Goal: Find specific page/section: Find specific page/section

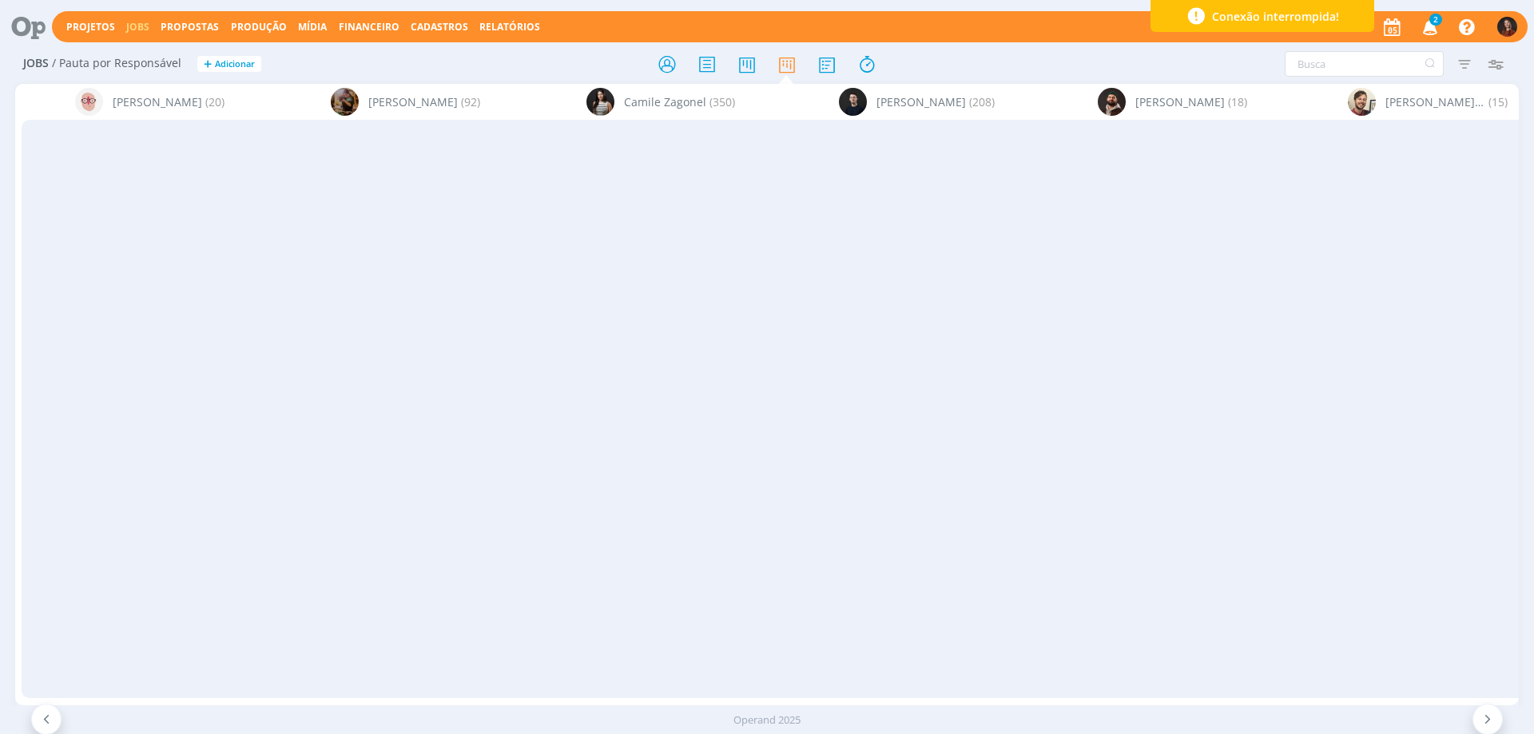
scroll to position [0, 1682]
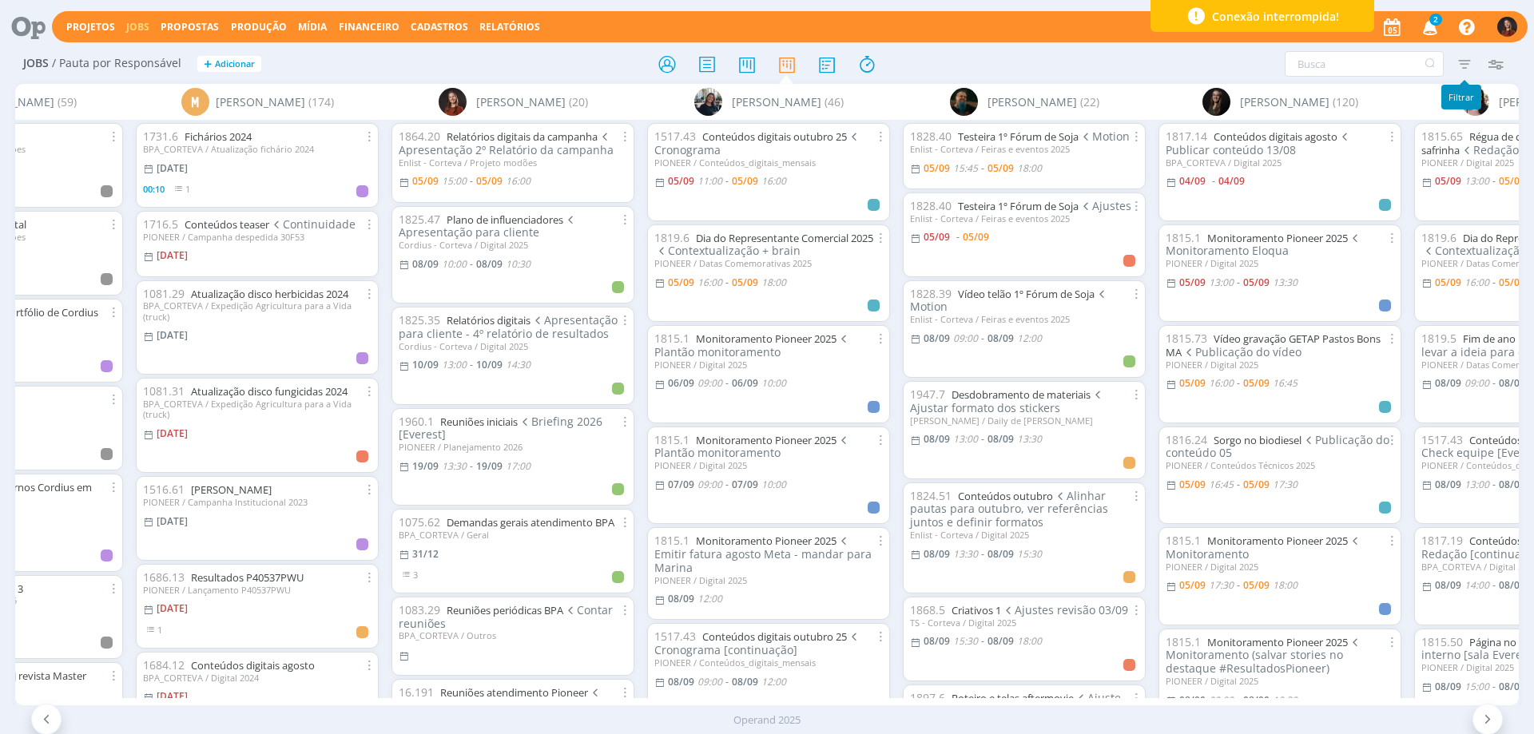
click at [1463, 59] on icon "button" at bounding box center [1464, 64] width 29 height 29
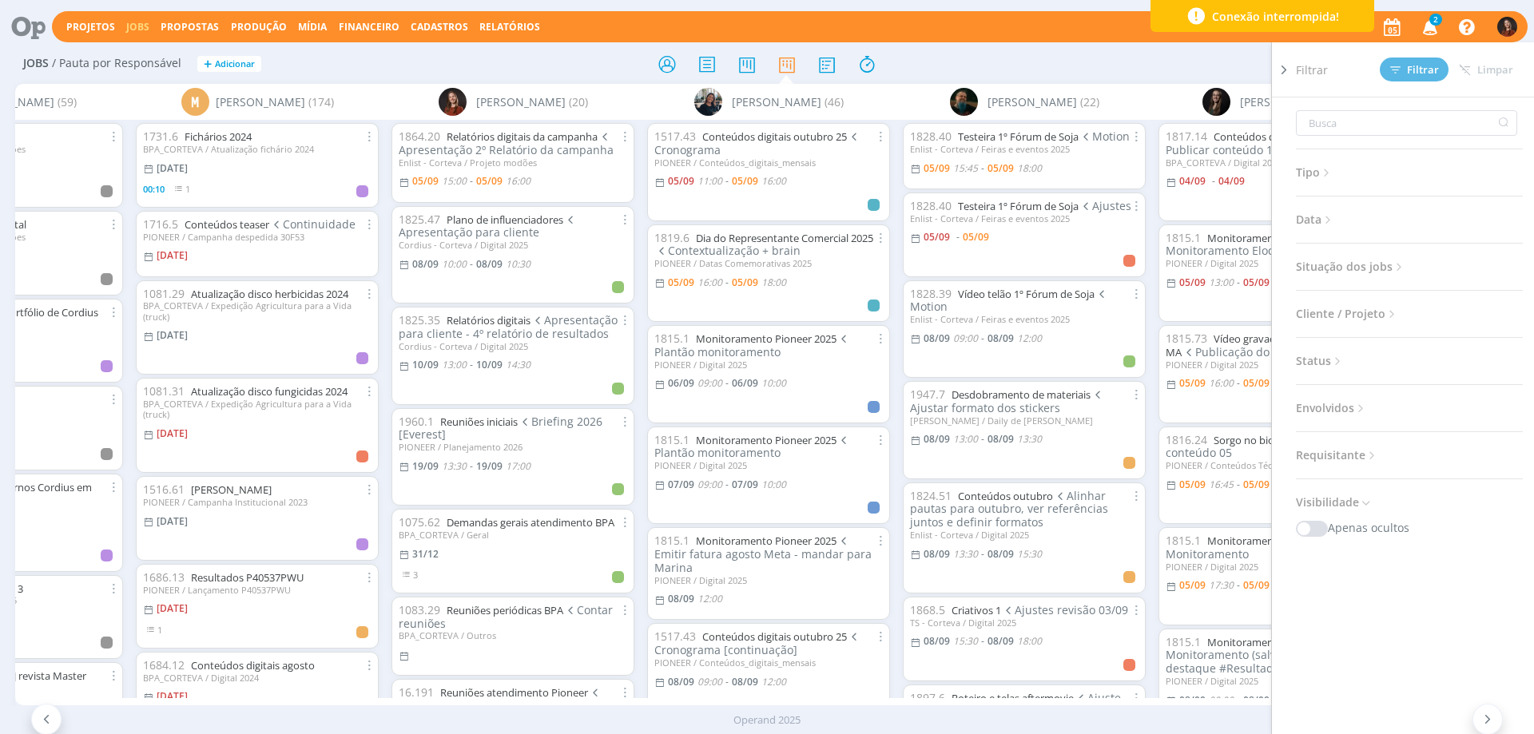
click at [1037, 66] on div "Filtrar Filtrar Limpar Tipo Jobs e Tarefas Data Personalizado a Situação dos jo…" at bounding box center [1268, 64] width 485 height 26
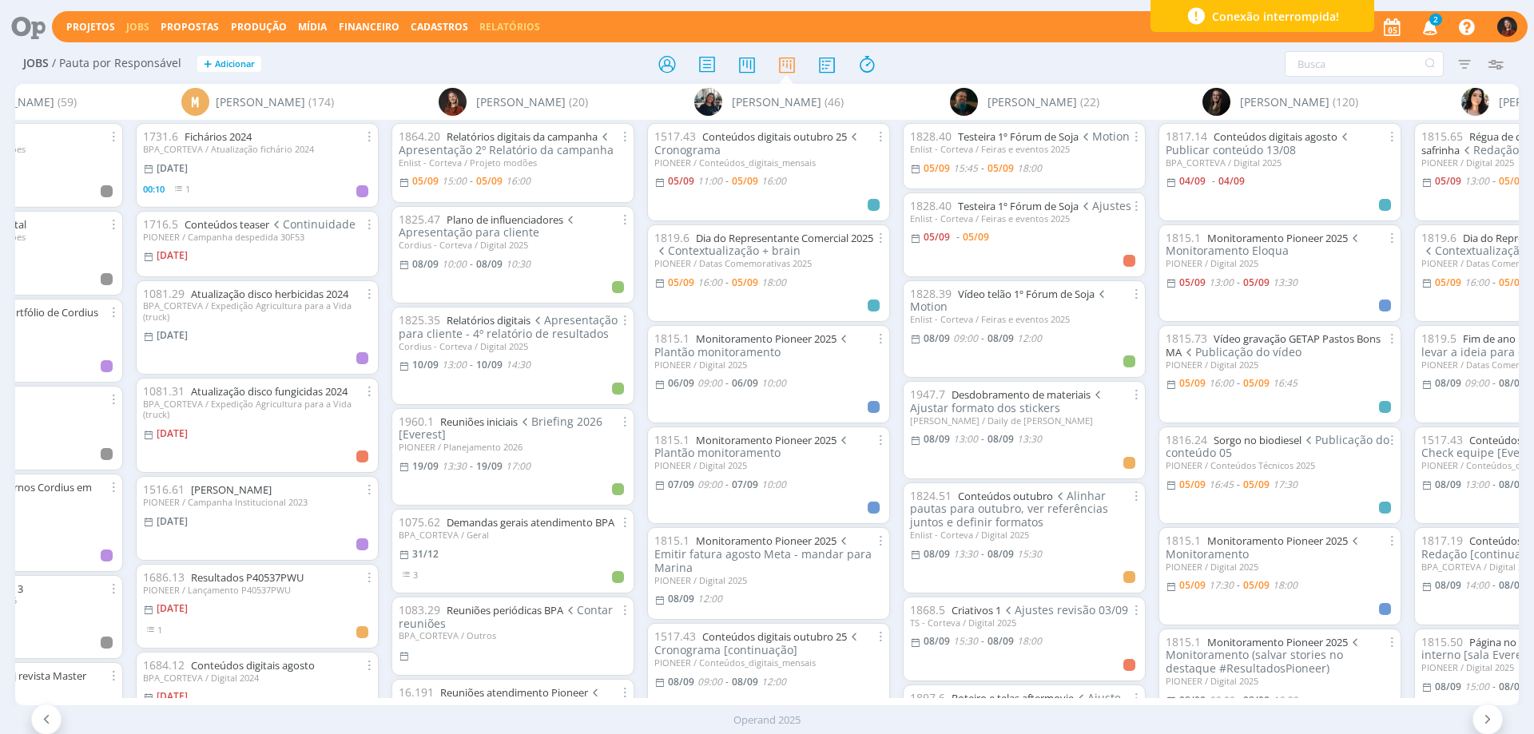
click at [500, 21] on link "Relatórios" at bounding box center [509, 27] width 61 height 14
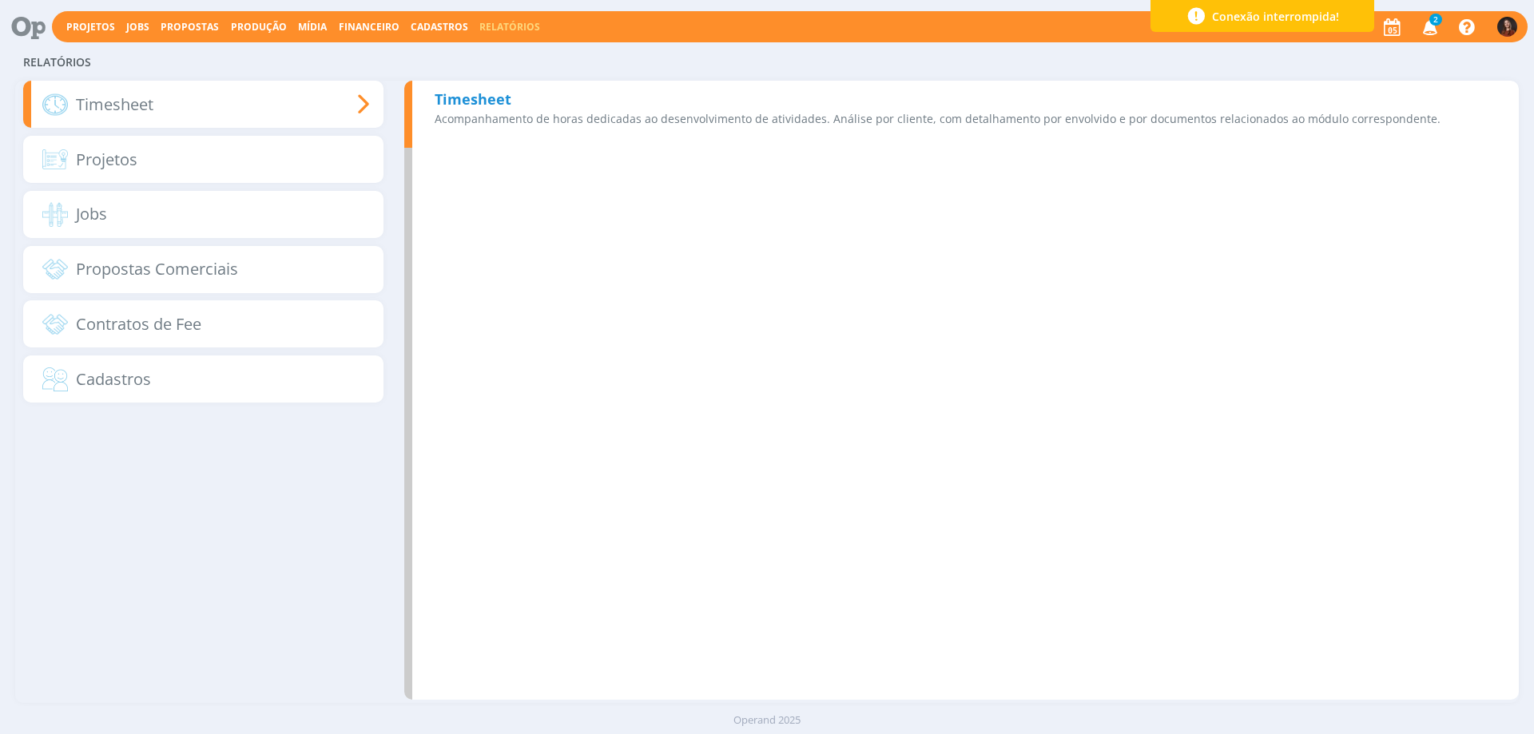
click at [463, 96] on b "Timesheet" at bounding box center [473, 98] width 77 height 19
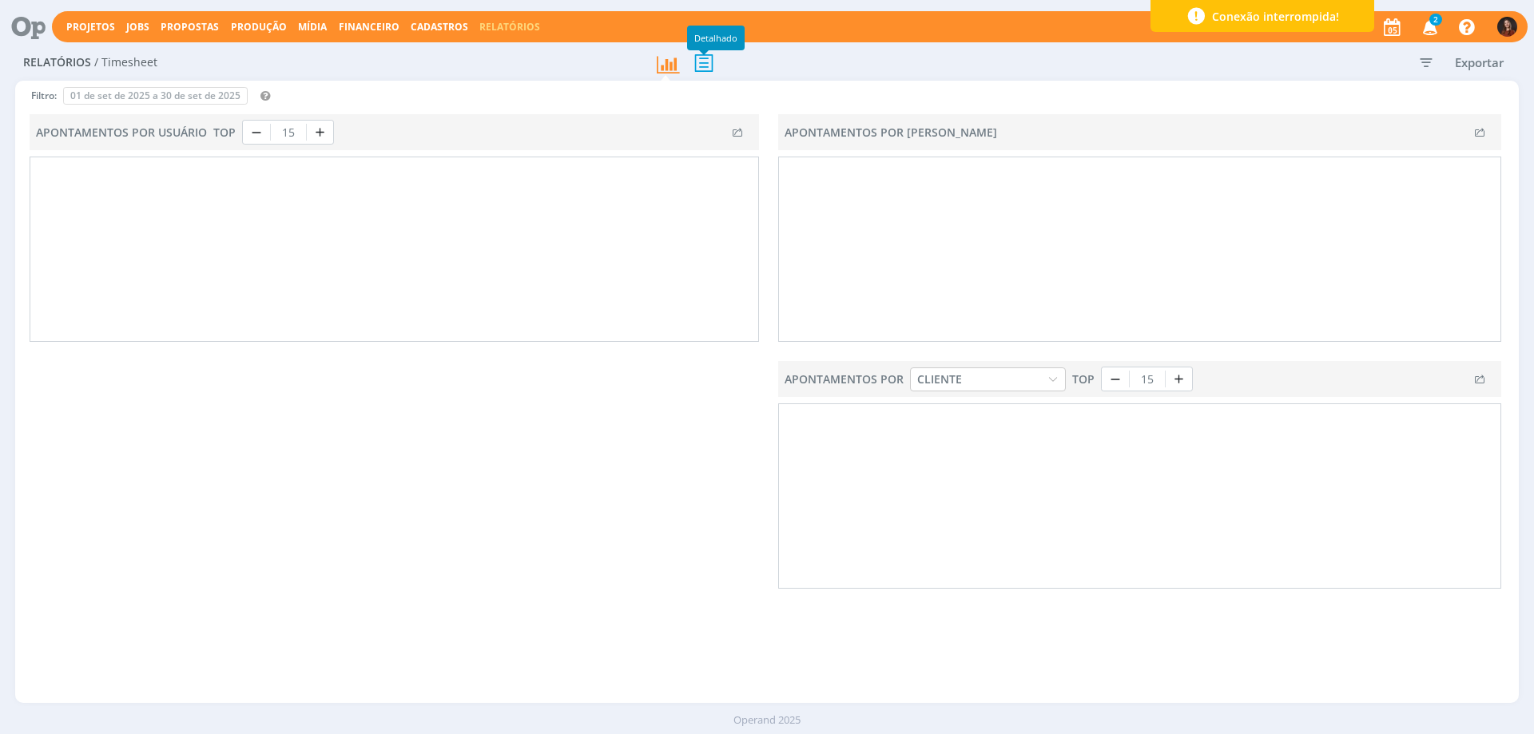
click at [707, 64] on icon at bounding box center [704, 62] width 34 height 33
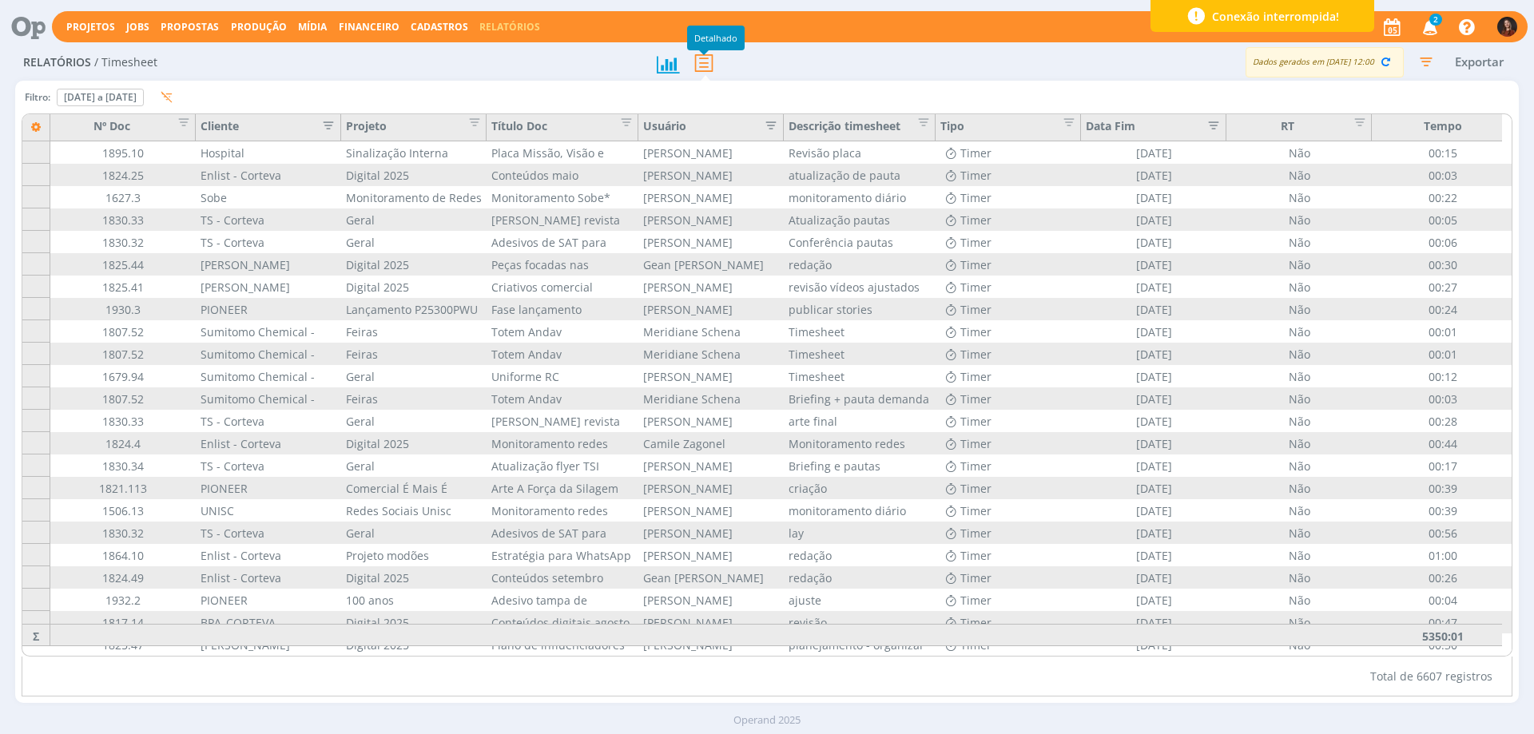
click at [1430, 59] on icon "button" at bounding box center [1425, 61] width 29 height 29
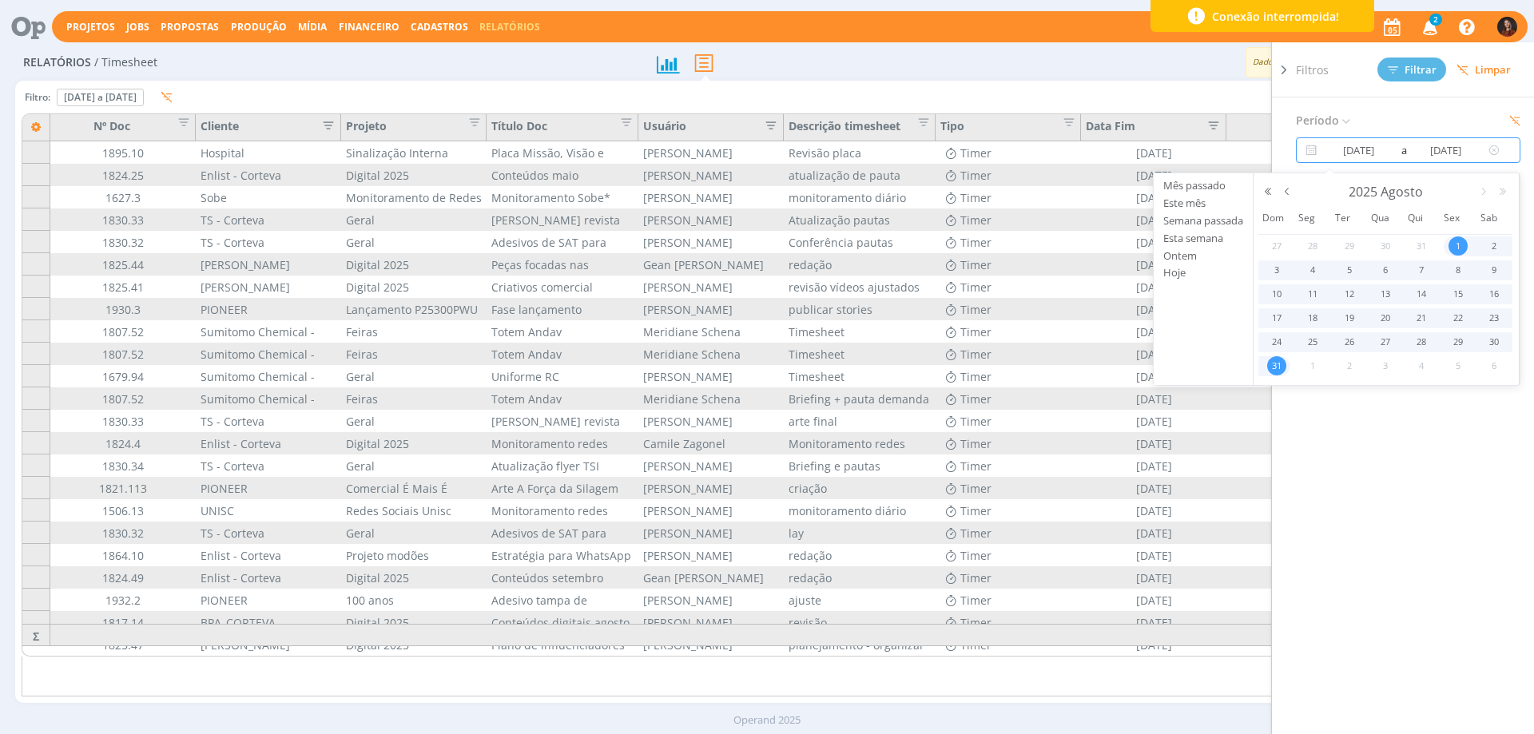
click at [1360, 149] on input "01/08/2025" at bounding box center [1359, 150] width 77 height 19
type input "01/01/2025"
click at [1450, 124] on h3 "Período" at bounding box center [1408, 120] width 225 height 21
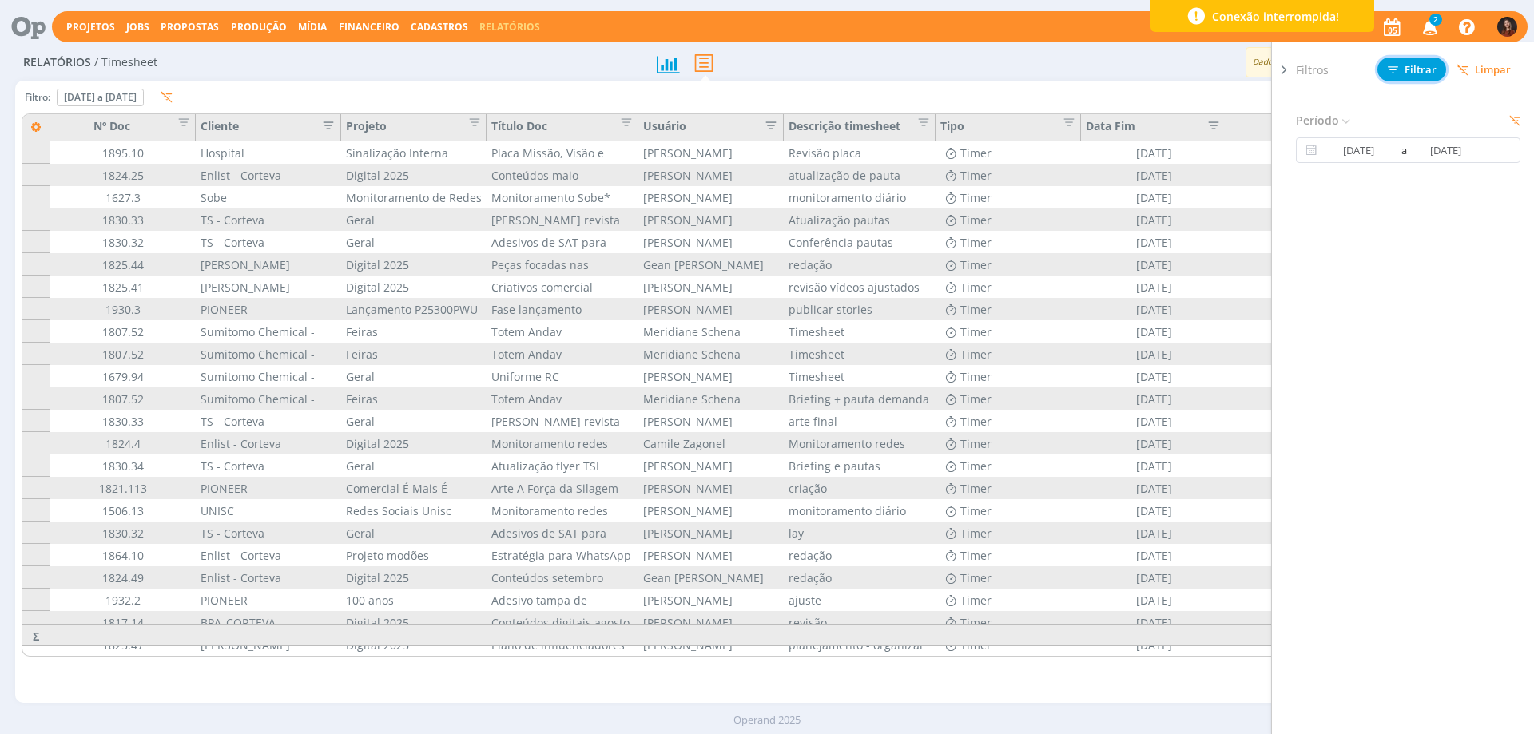
click at [1435, 65] on span "Filtrar" at bounding box center [1412, 70] width 49 height 10
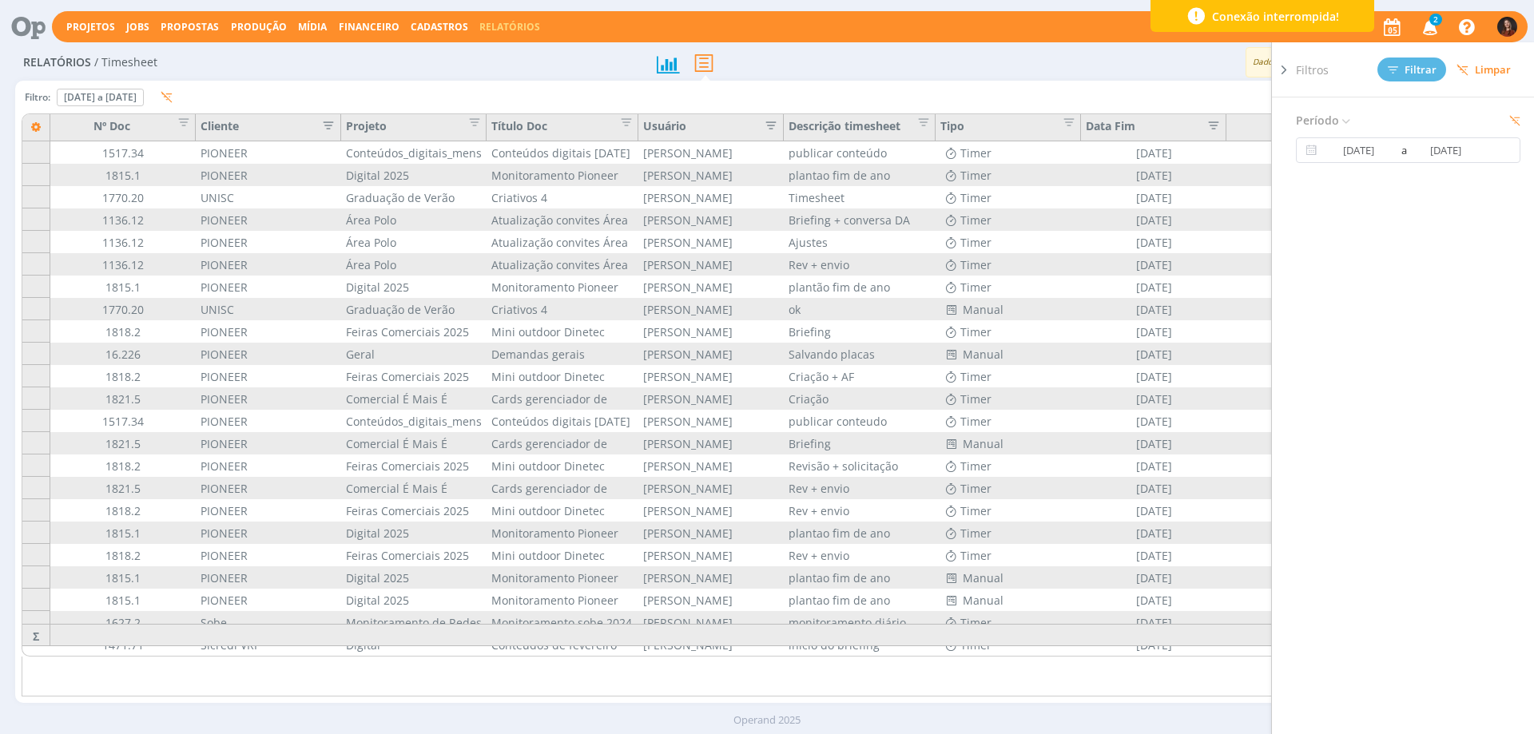
click at [1108, 50] on div "Dados gerados em 05/09 às 13:36 Exportar" at bounding box center [1206, 62] width 626 height 30
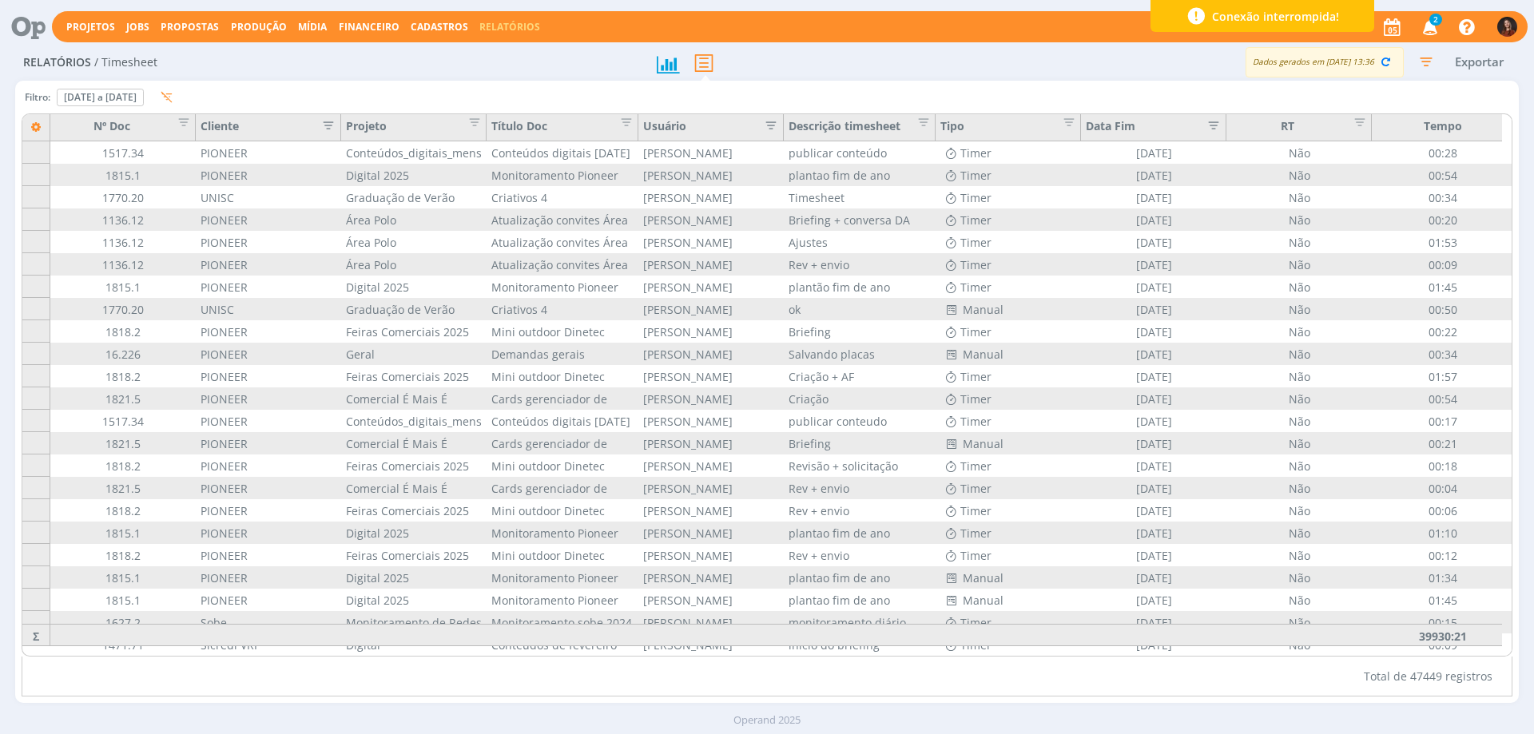
click at [332, 123] on icon "button" at bounding box center [324, 124] width 16 height 16
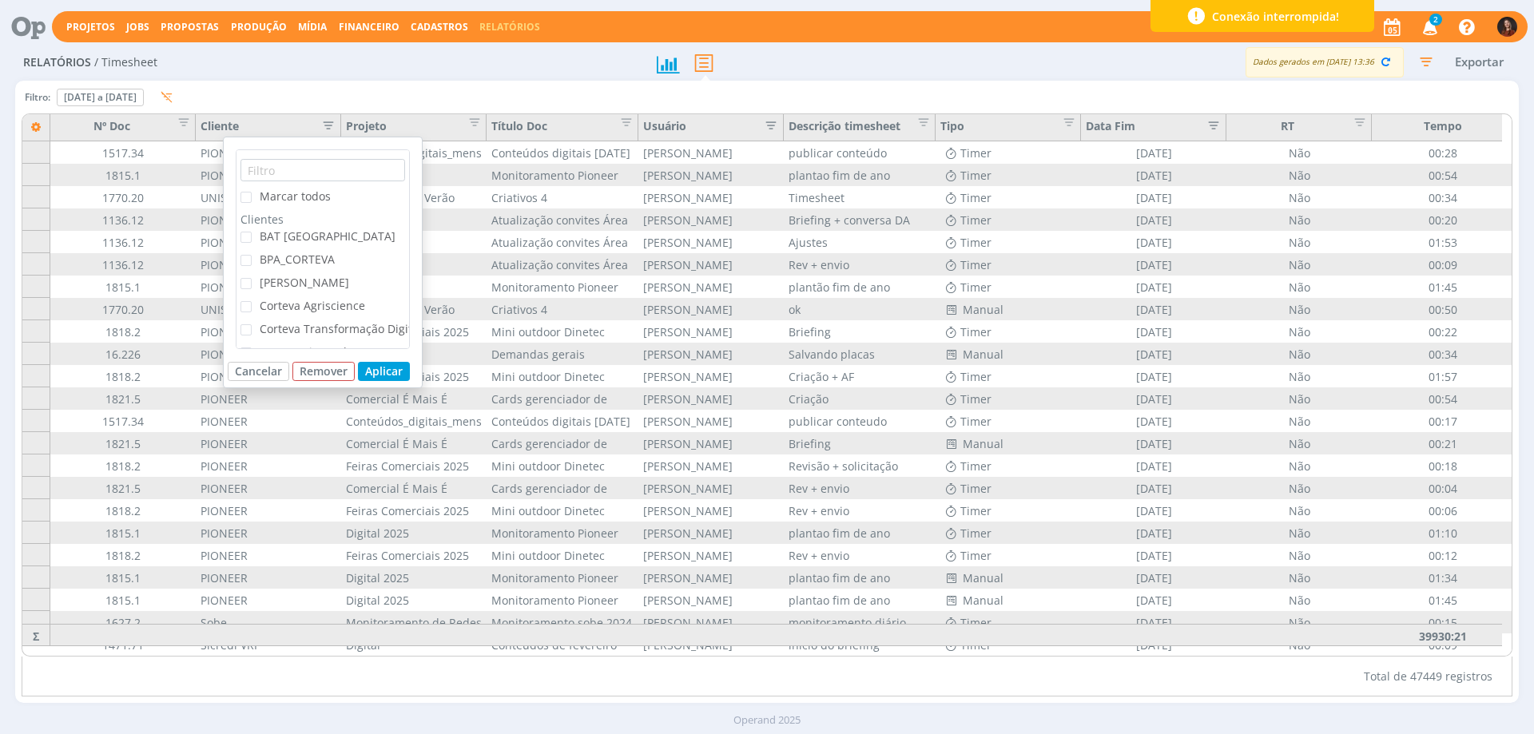
click at [286, 288] on span "[PERSON_NAME]" at bounding box center [304, 282] width 89 height 15
click at [252, 278] on input "[PERSON_NAME]" at bounding box center [252, 278] width 0 height 0
click at [386, 373] on button "Aplicar" at bounding box center [384, 371] width 52 height 19
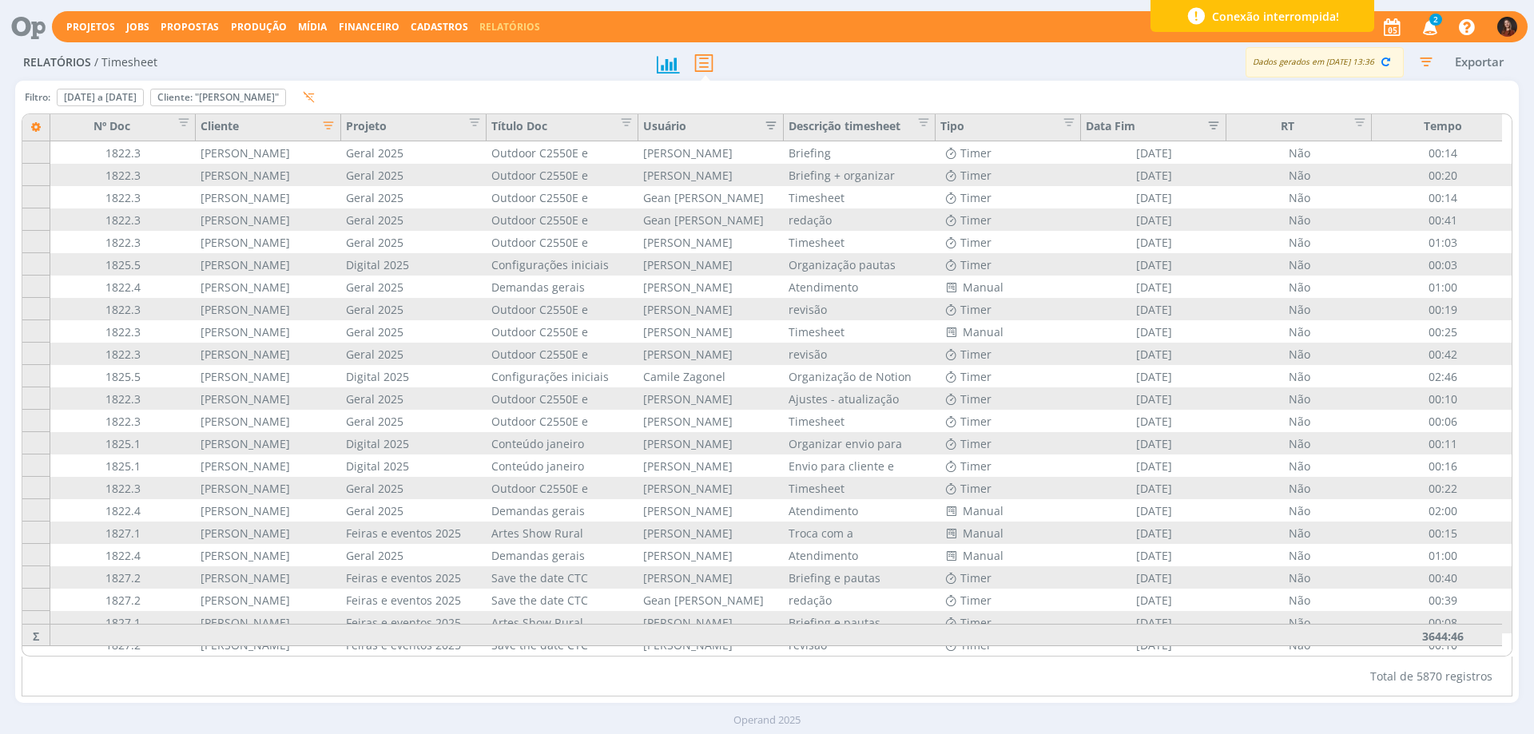
click at [1424, 54] on icon "button" at bounding box center [1425, 61] width 29 height 29
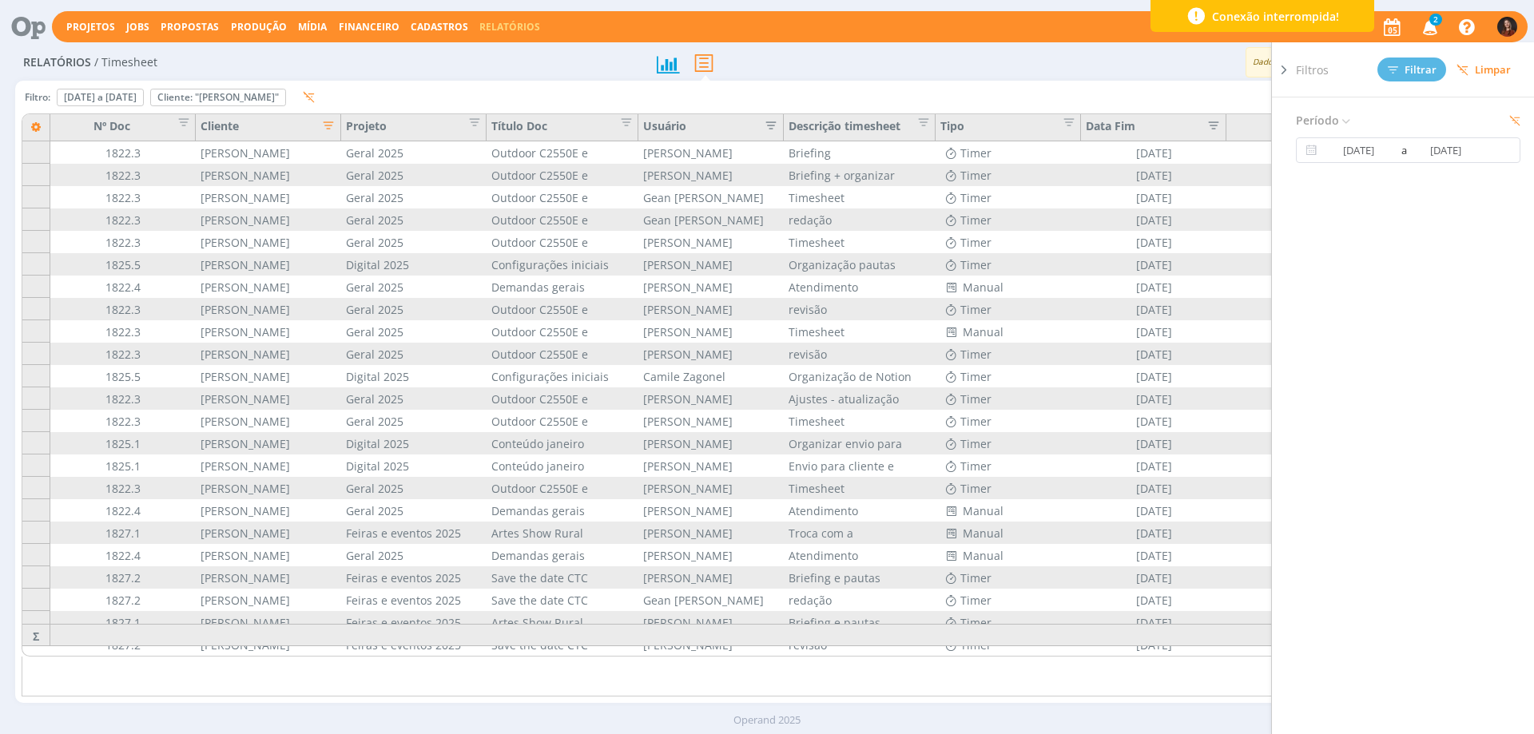
click at [1099, 43] on div "Projetos Jobs Propostas Produção Mídia Financeiro Cadastros Relatórios 2 Notifi…" at bounding box center [766, 25] width 1521 height 38
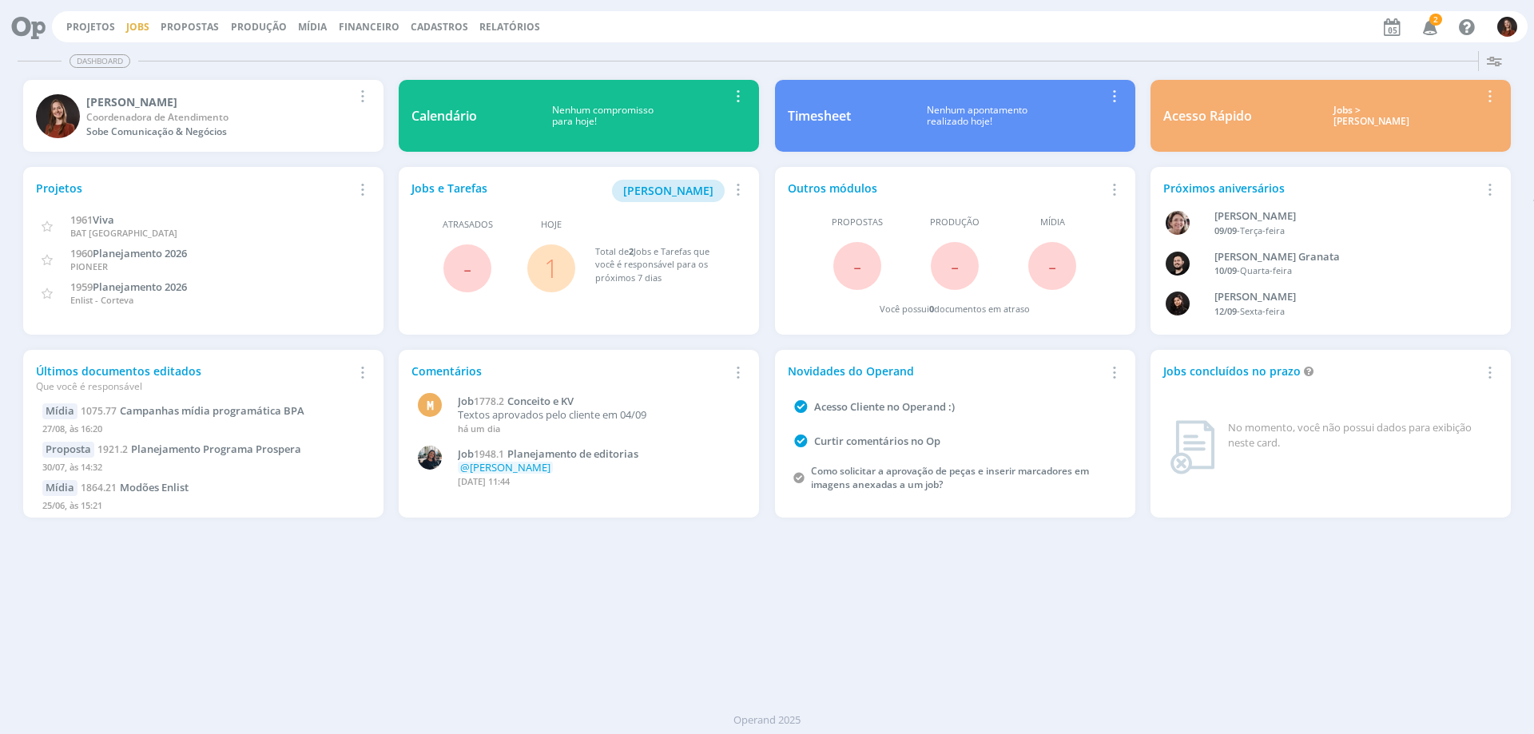
click at [139, 22] on link "Jobs" at bounding box center [137, 27] width 23 height 14
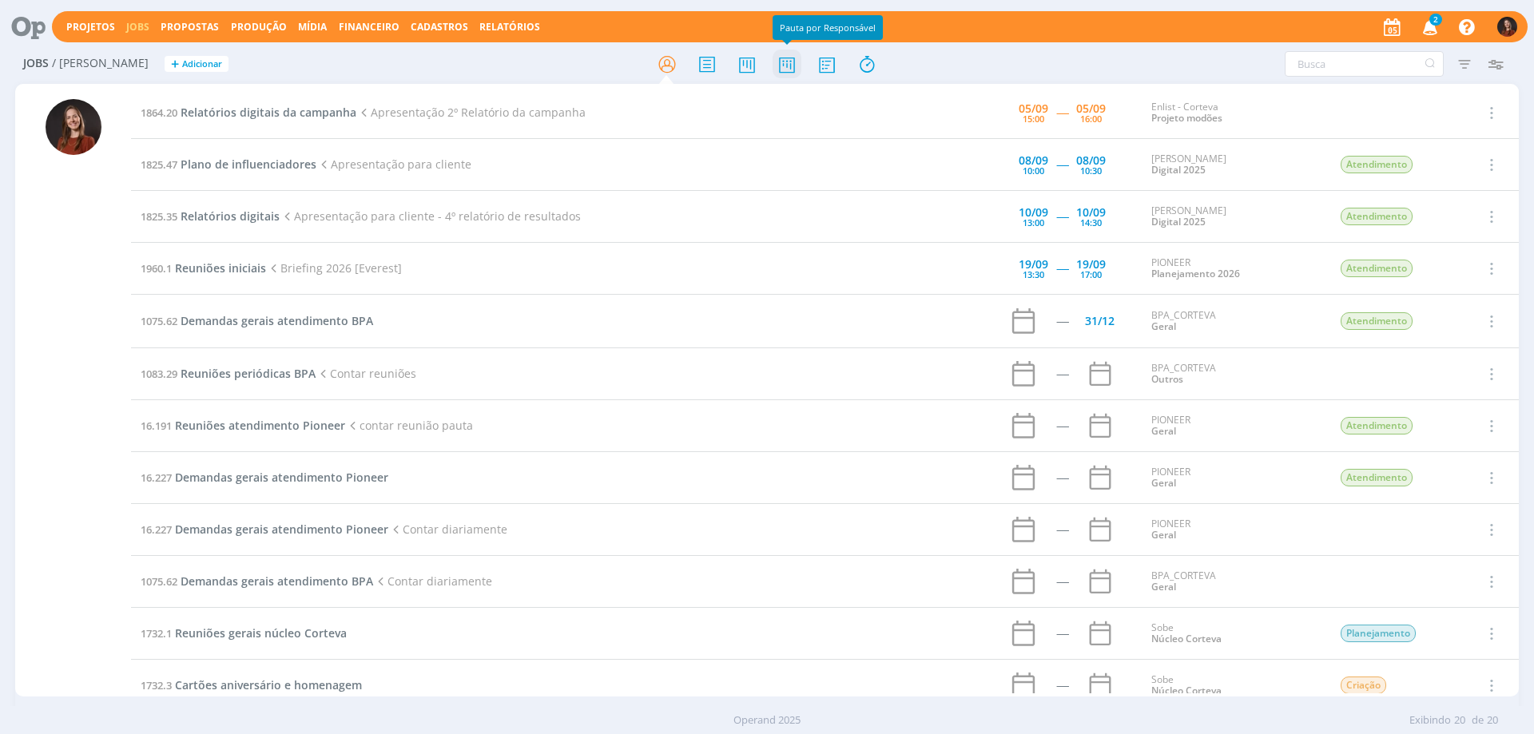
click at [783, 66] on icon at bounding box center [787, 64] width 29 height 31
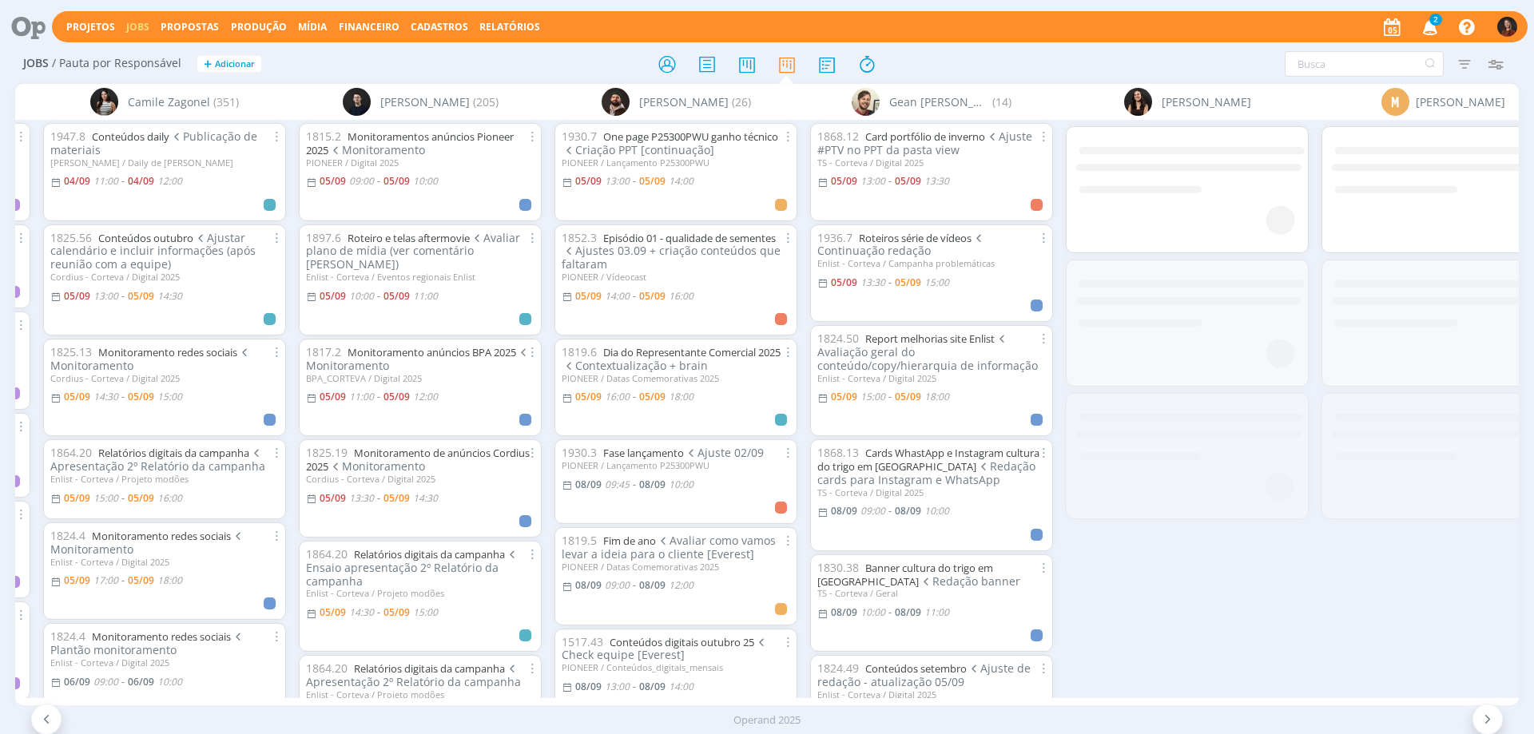
scroll to position [0, 497]
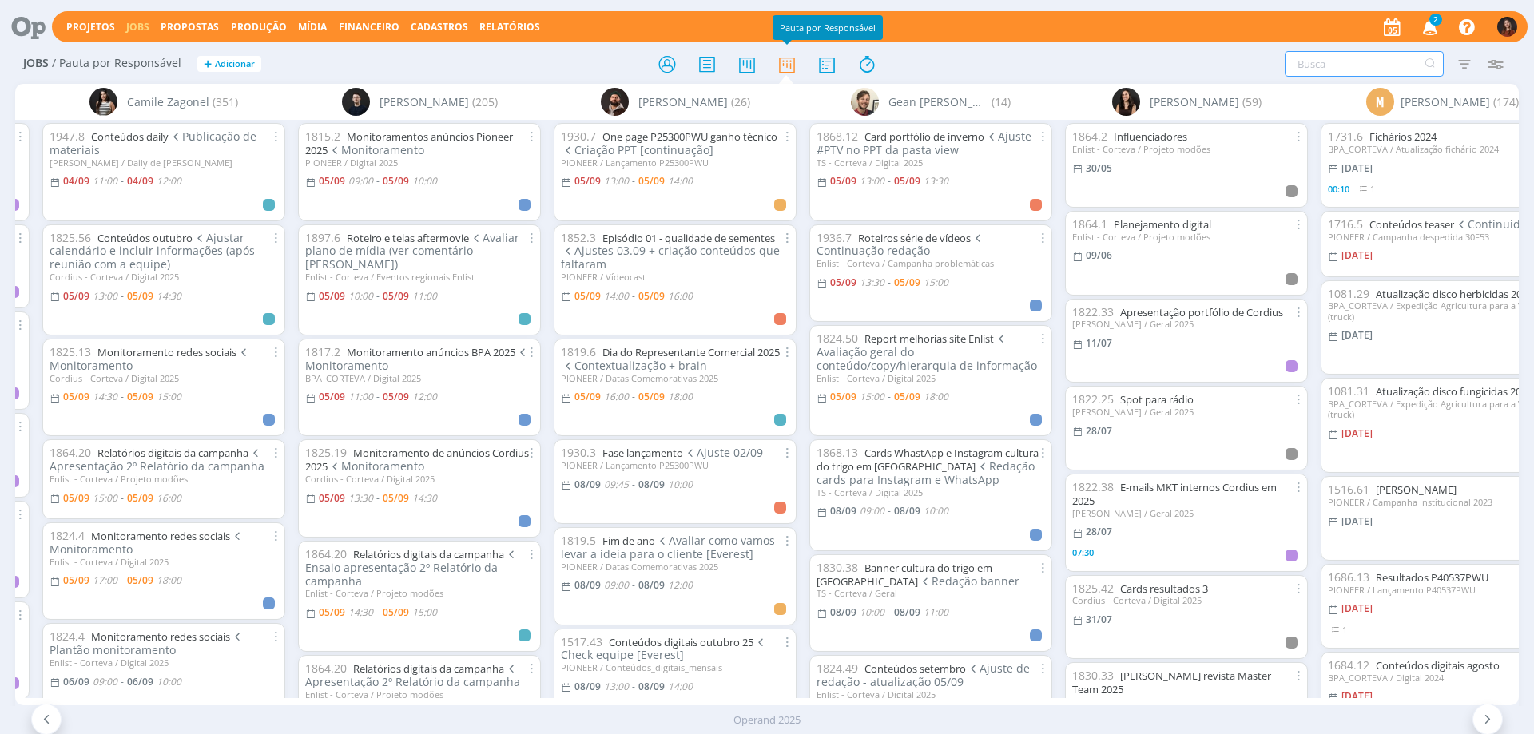
click at [1395, 73] on input "text" at bounding box center [1364, 64] width 159 height 26
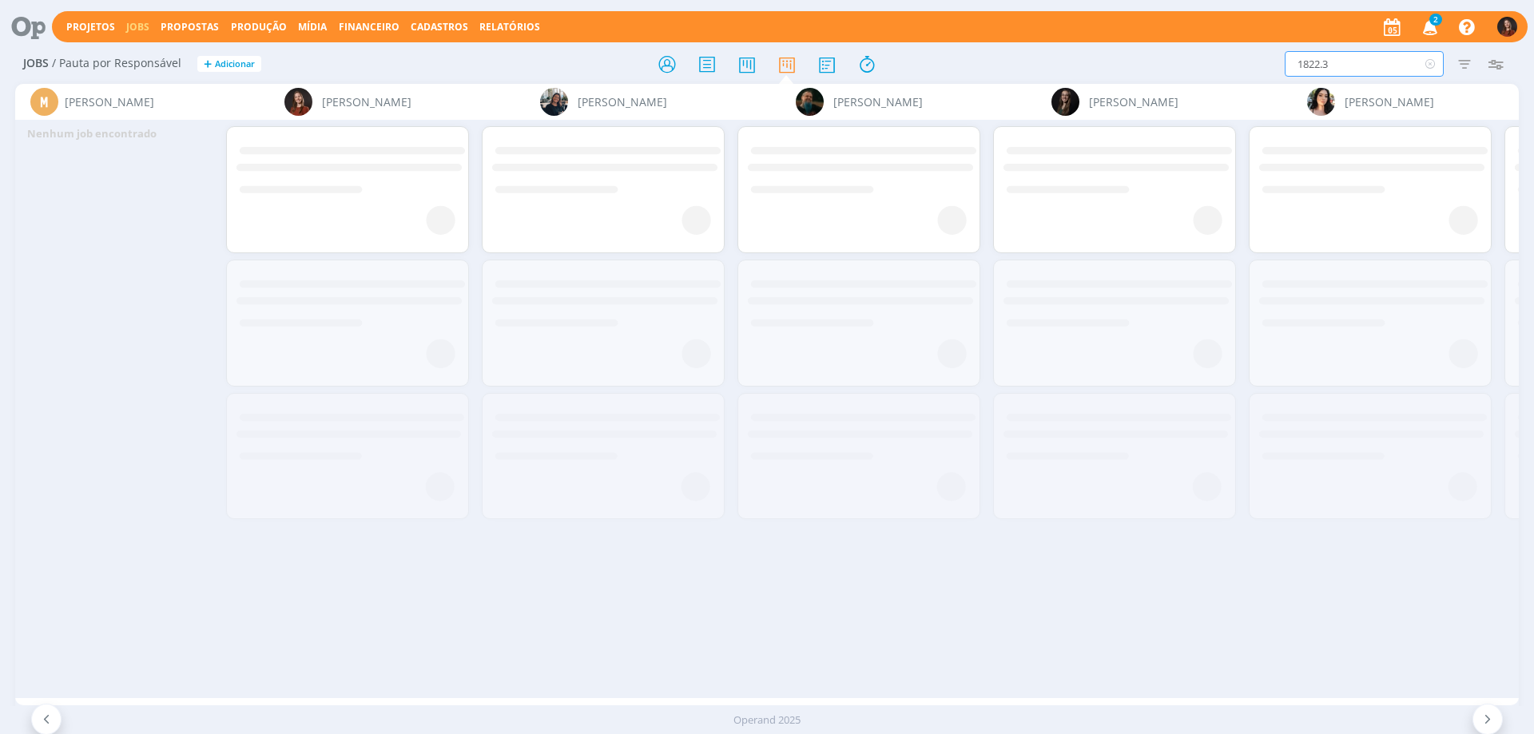
scroll to position [0, 2345]
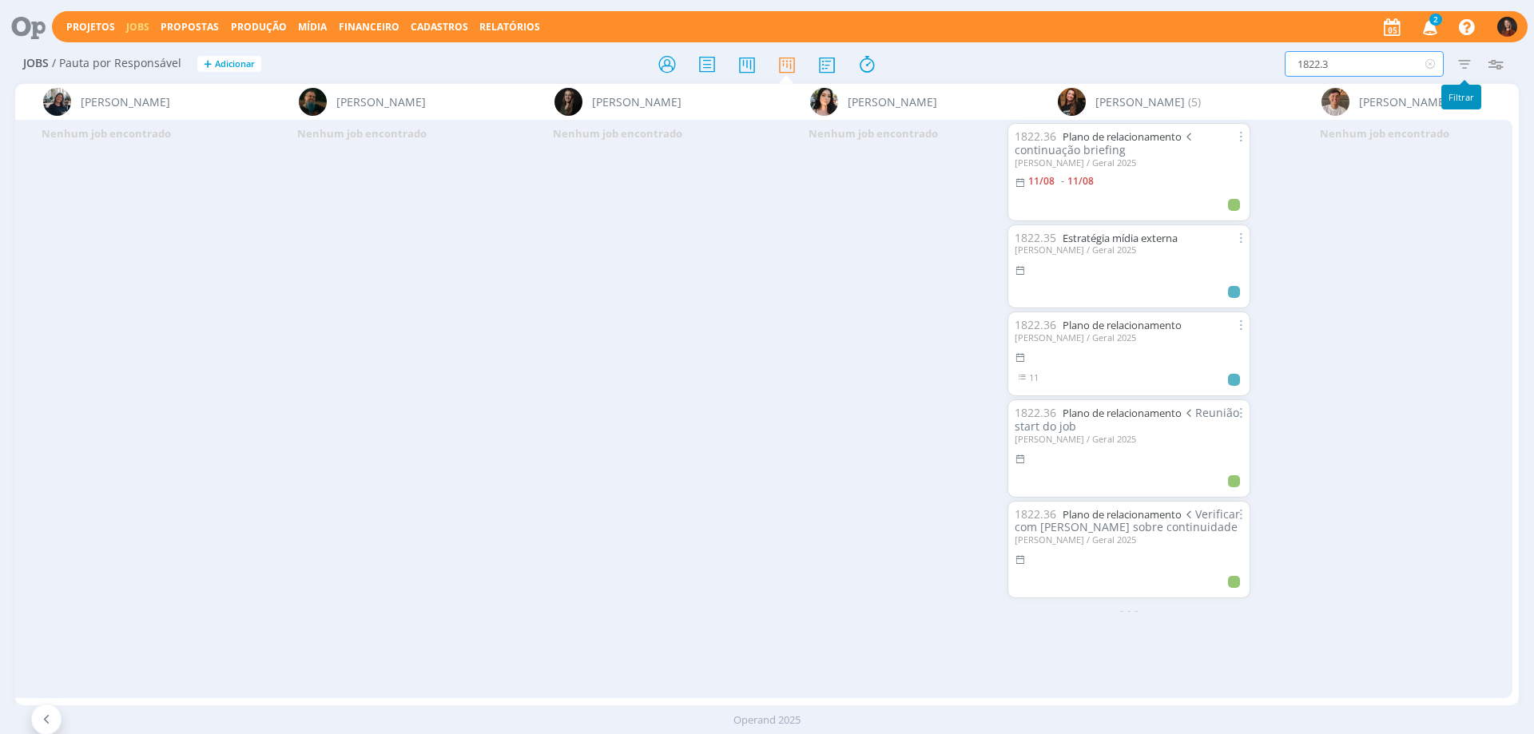
type input "1822.3"
click at [1470, 58] on icon "button" at bounding box center [1464, 64] width 29 height 29
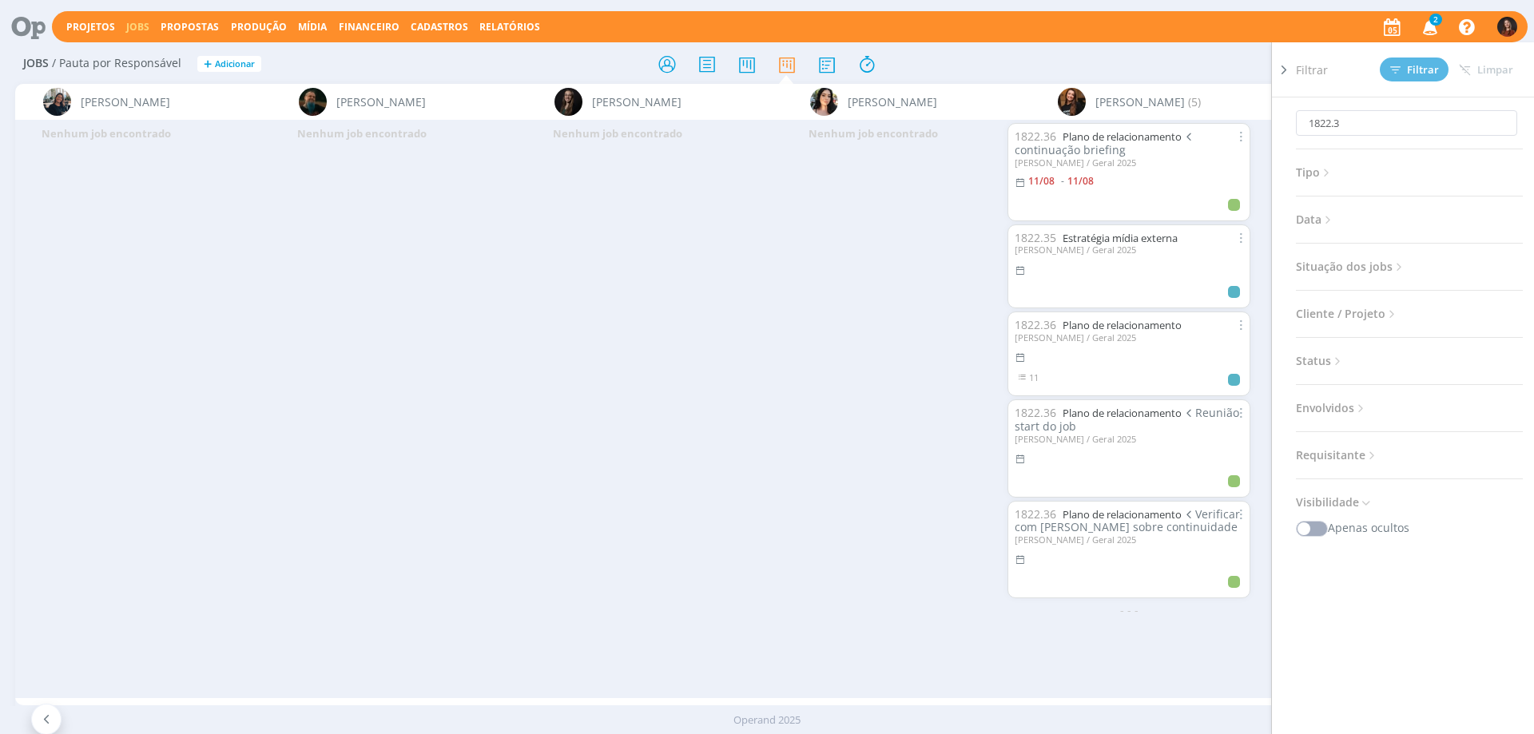
click at [1343, 268] on span "Situação dos jobs" at bounding box center [1351, 267] width 110 height 21
click at [1403, 311] on span at bounding box center [1400, 310] width 32 height 16
click at [1414, 73] on span "Filtrar" at bounding box center [1414, 70] width 49 height 10
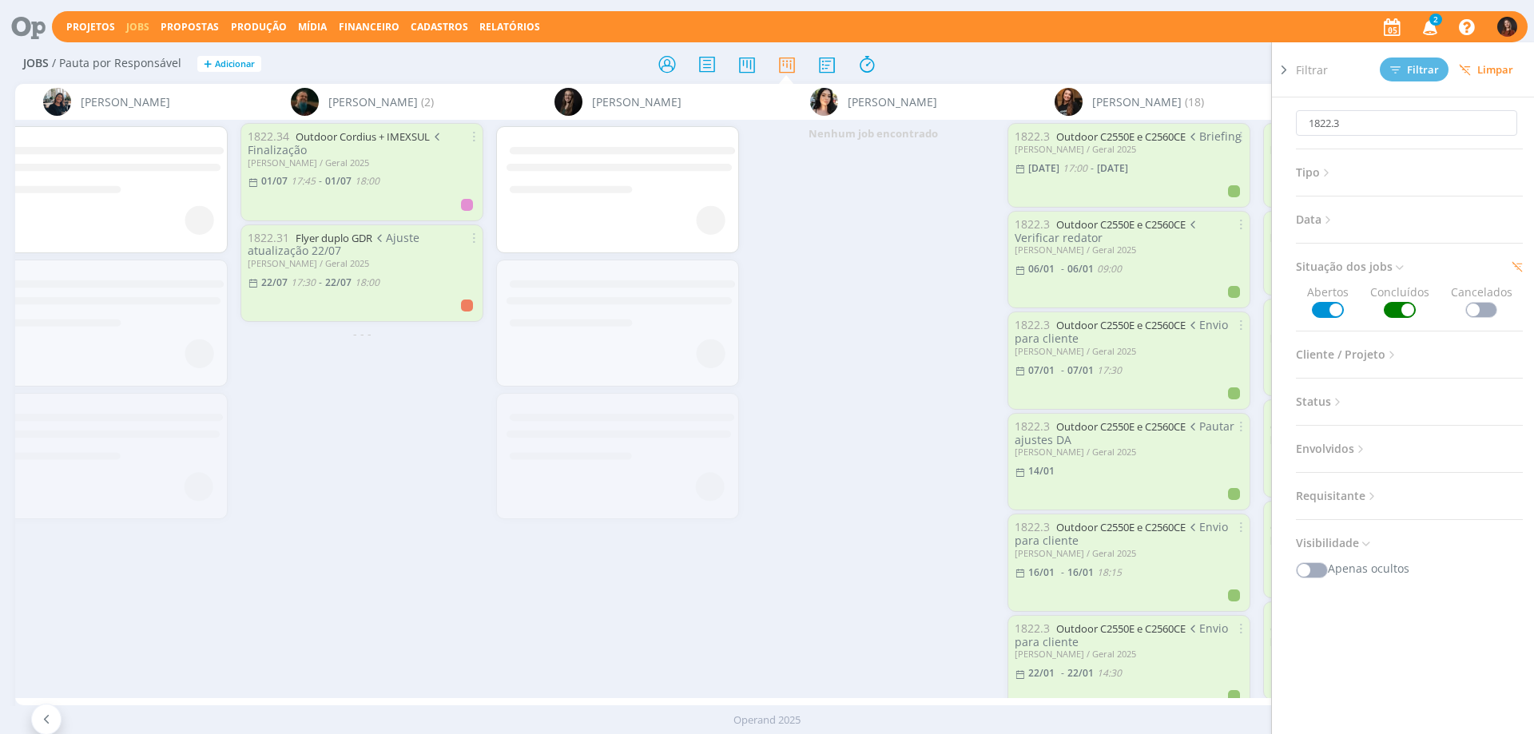
click at [1167, 54] on div "1822.3 Filtrar Filtrar Limpar 1822.3 Tipo Jobs e Tarefas Data Personalizado a S…" at bounding box center [1268, 64] width 485 height 26
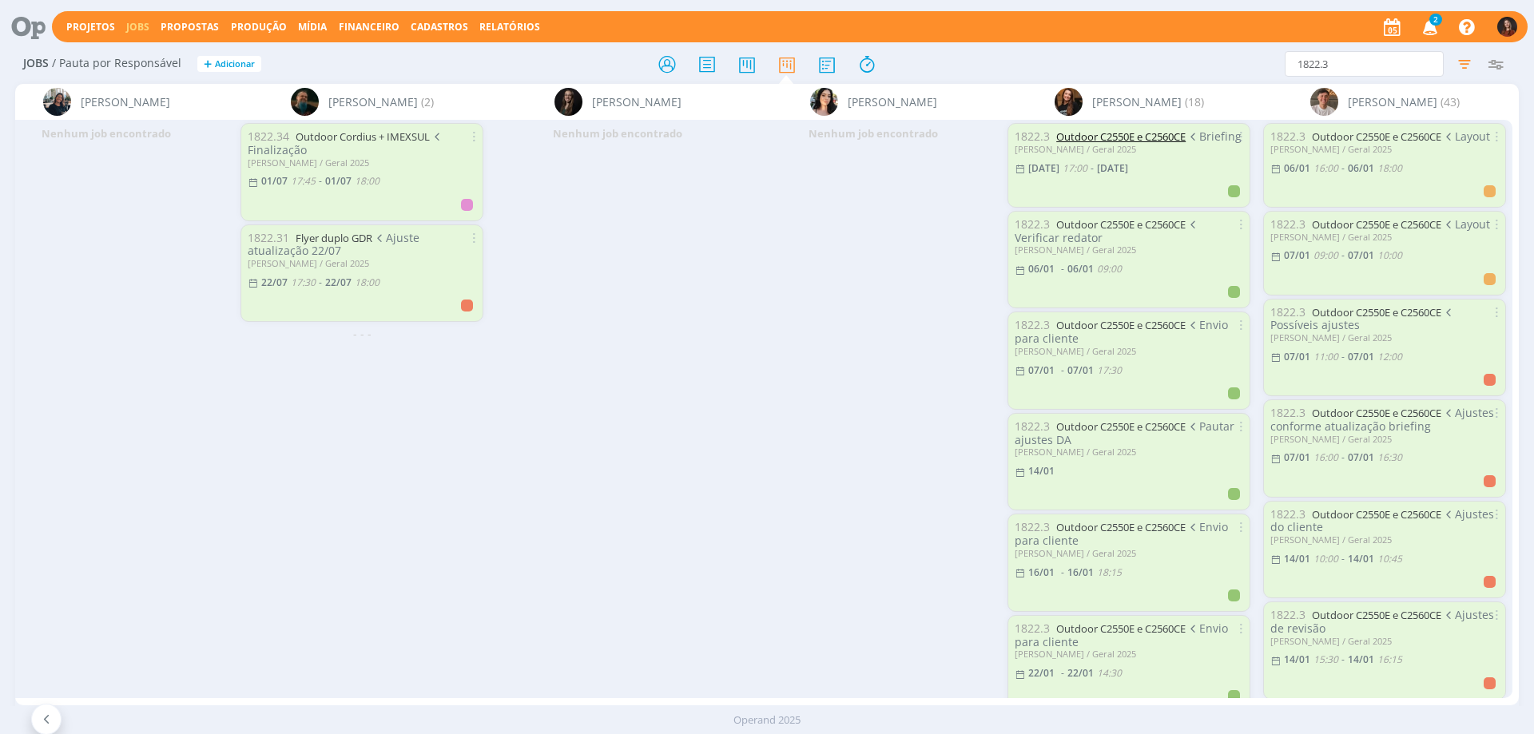
click at [1121, 134] on link "Outdoor C2550E e C2560CE" at bounding box center [1120, 136] width 129 height 14
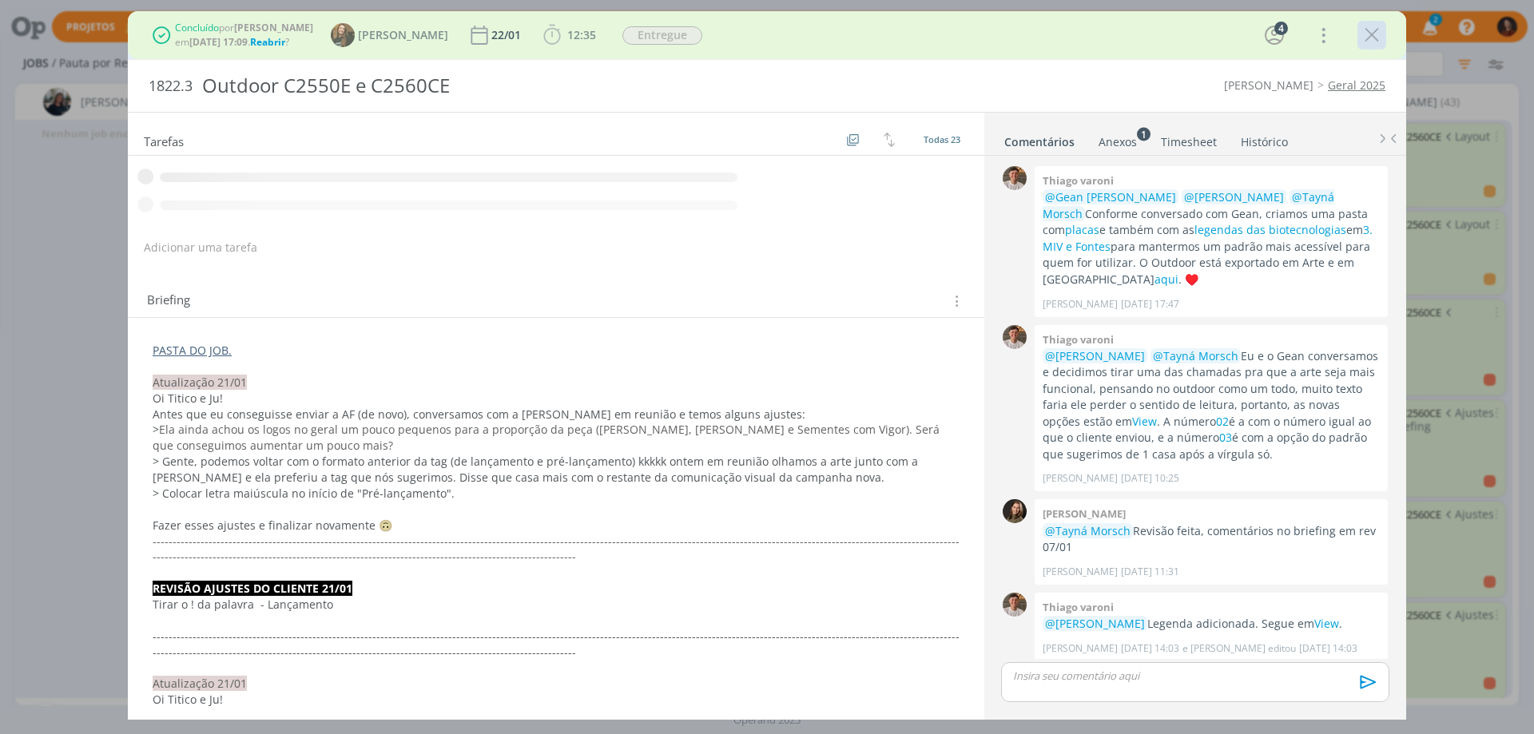
scroll to position [1563, 0]
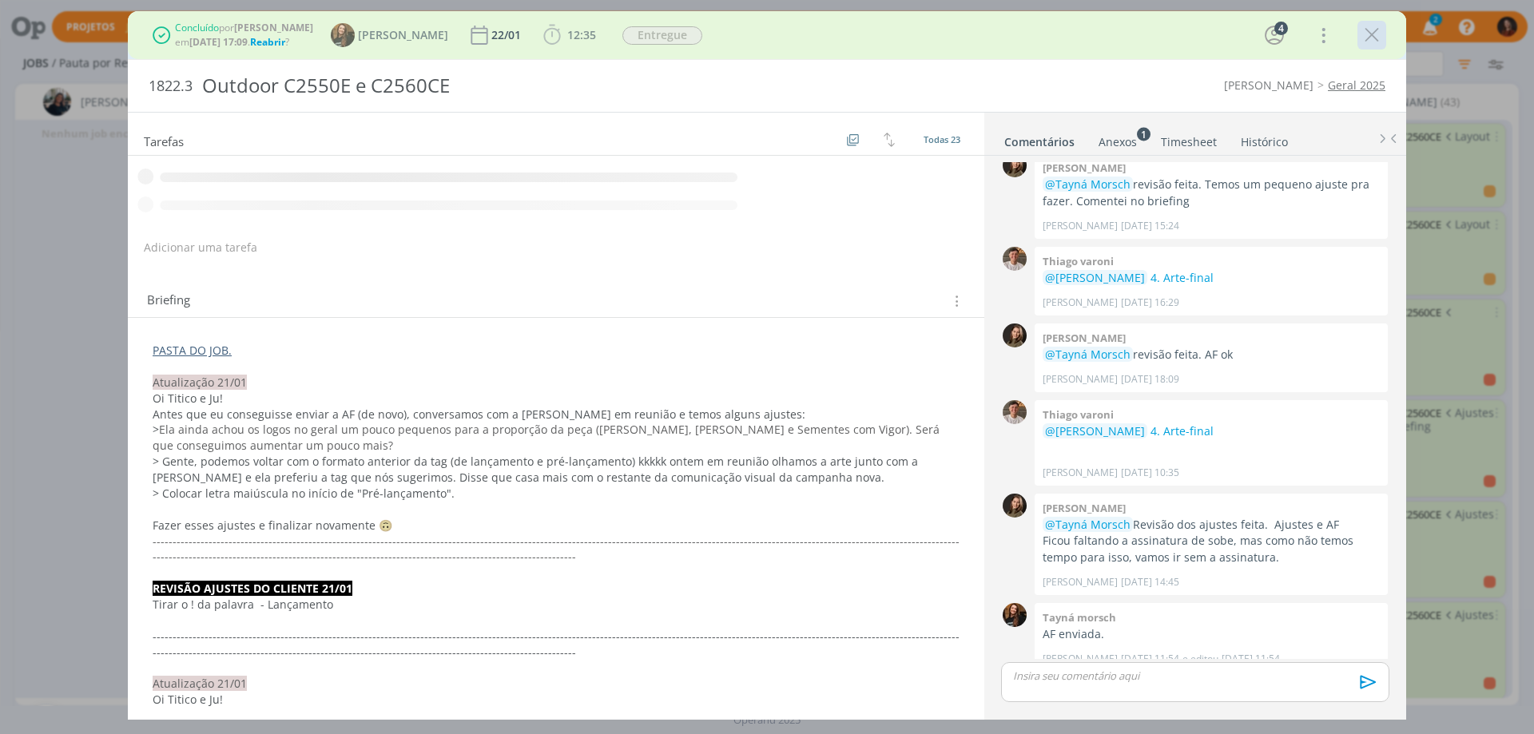
click at [1374, 30] on icon "dialog" at bounding box center [1372, 35] width 24 height 24
